Goal: Check status: Check status

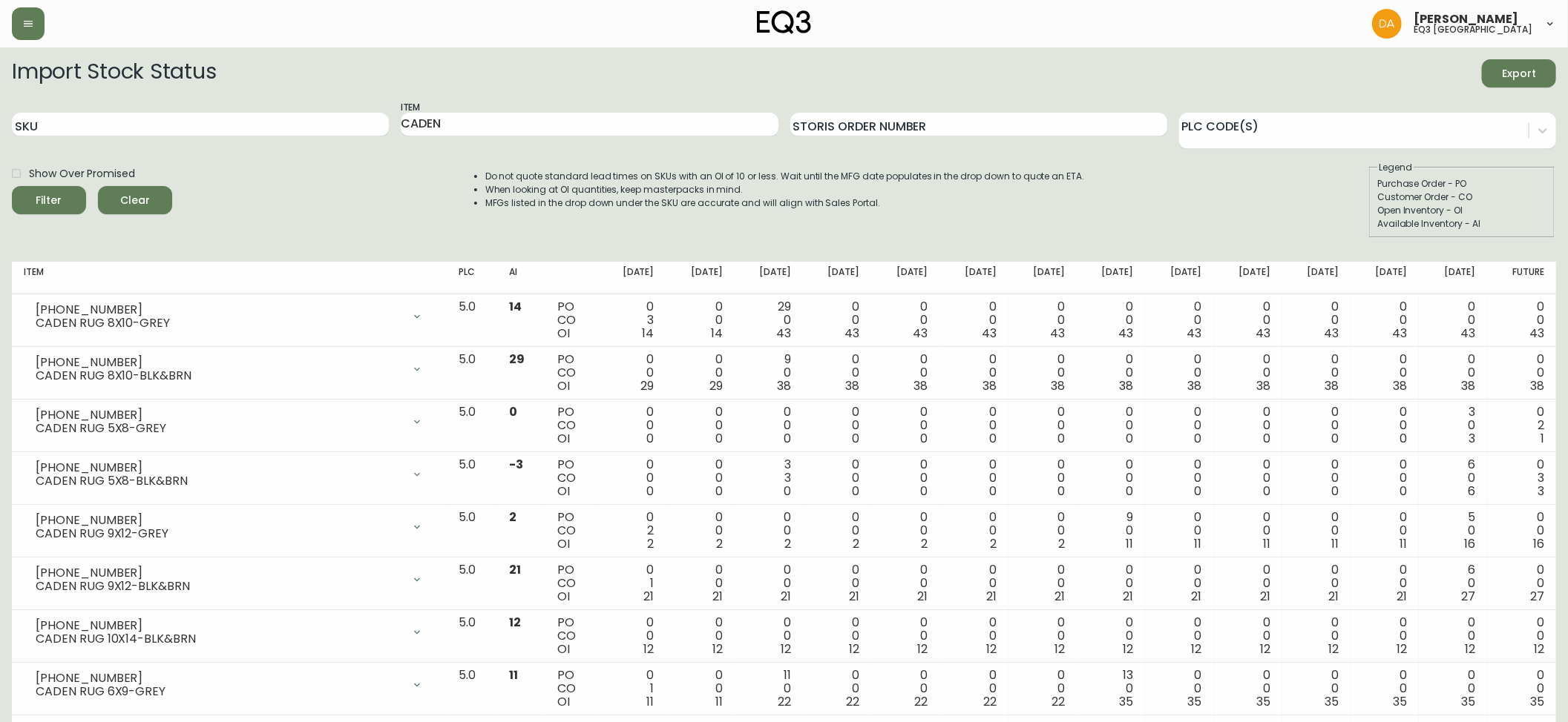
click at [140, 199] on span "Clear" at bounding box center [135, 200] width 50 height 19
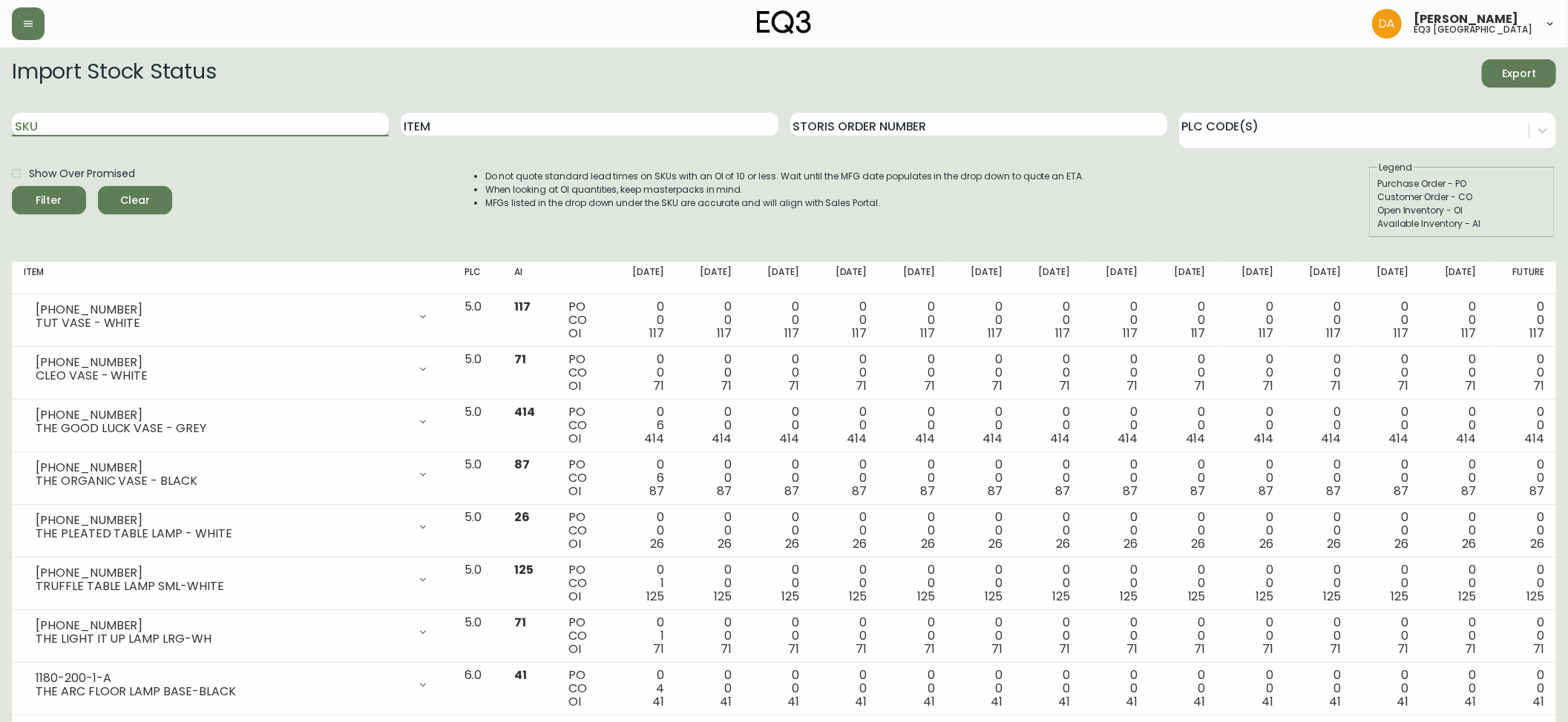
click at [37, 126] on input "SKU" at bounding box center [200, 124] width 377 height 24
paste input "[PHONE_NUMBER]"
type input "[PHONE_NUMBER]"
click at [36, 196] on span "Filter" at bounding box center [49, 200] width 50 height 19
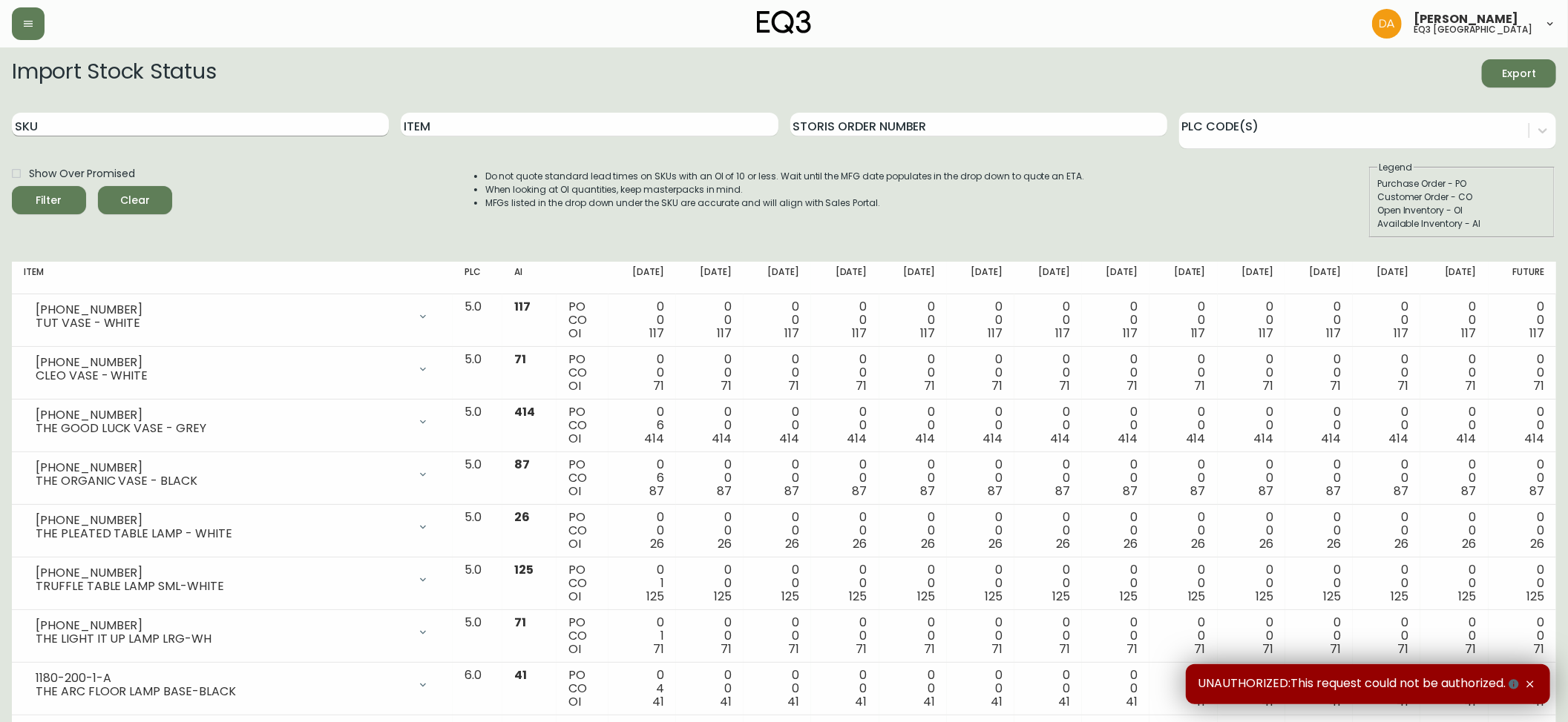
click at [81, 125] on input "SKU" at bounding box center [200, 124] width 377 height 24
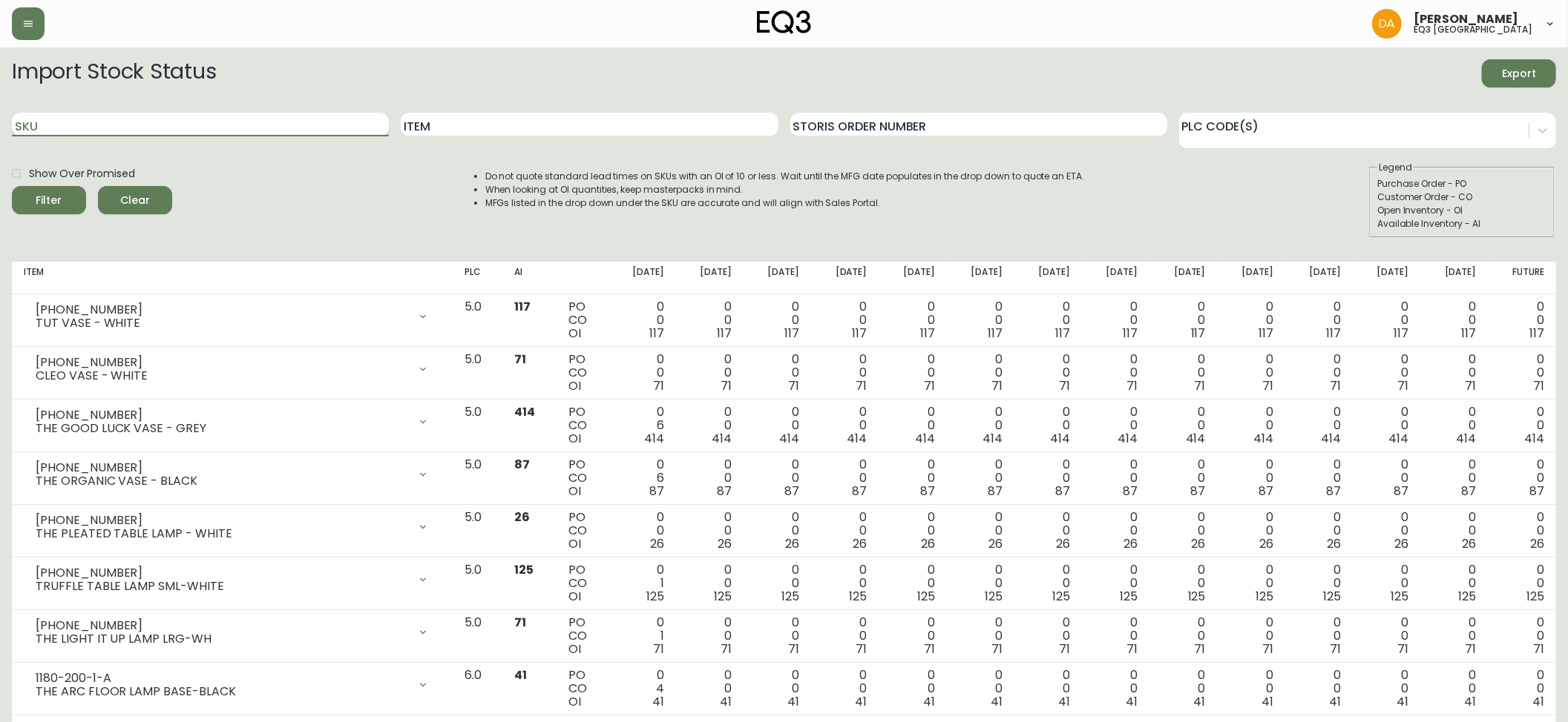
paste input "3060-223-13"
type input "3060-223-13"
click at [52, 194] on div "Filter" at bounding box center [49, 200] width 26 height 19
